Goal: Transaction & Acquisition: Obtain resource

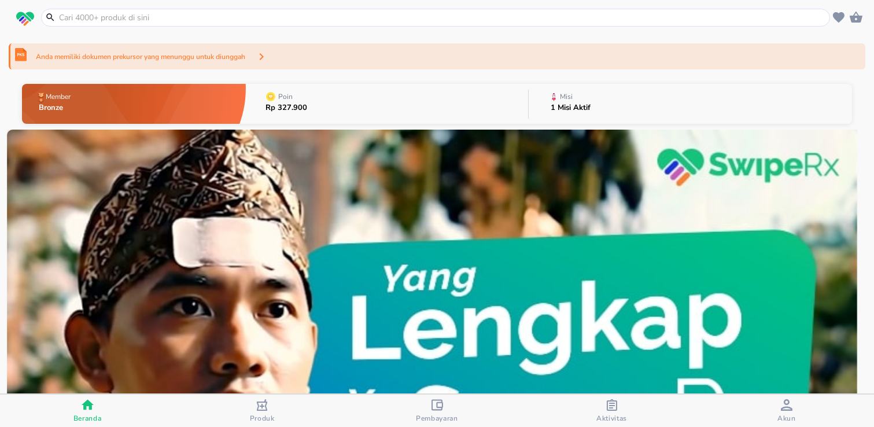
click at [300, 55] on div "Anda memiliki dokumen prekursor yang menunggu untuk diunggah" at bounding box center [437, 56] width 857 height 26
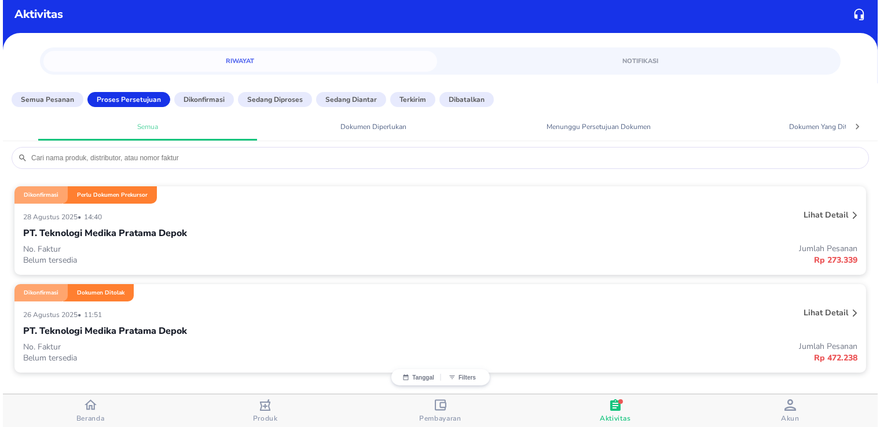
scroll to position [5, 0]
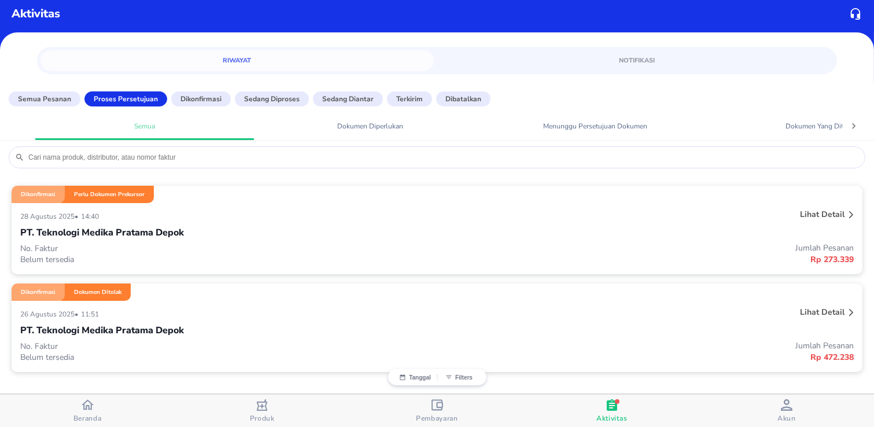
click at [170, 236] on p "PT. Teknologi Medika Pratama Depok" at bounding box center [102, 233] width 164 height 14
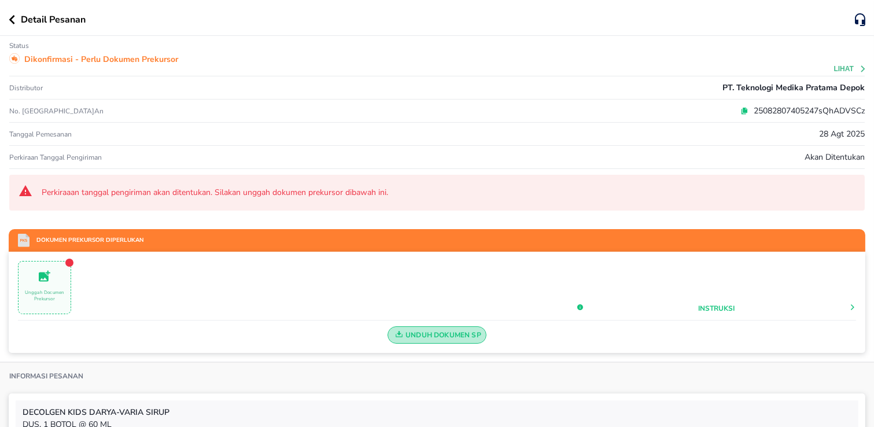
click at [403, 333] on span "Unduh Dokumen SP" at bounding box center [437, 335] width 89 height 15
click at [14, 21] on icon "button" at bounding box center [12, 19] width 6 height 9
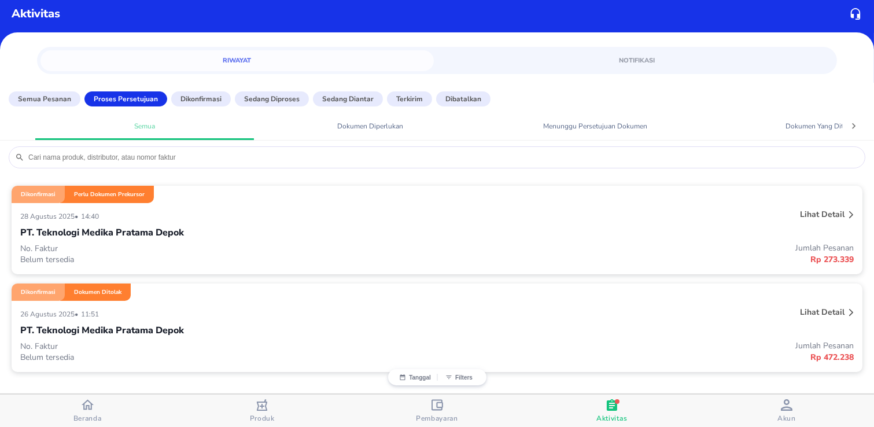
click at [718, 318] on div "Lihat detail" at bounding box center [682, 313] width 347 height 19
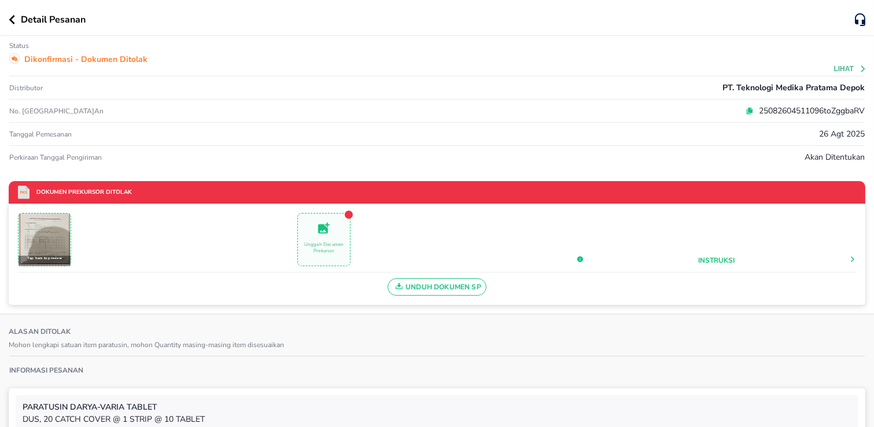
click at [427, 288] on span "Unduh Dokumen SP" at bounding box center [437, 286] width 89 height 15
